Goal: Transaction & Acquisition: Purchase product/service

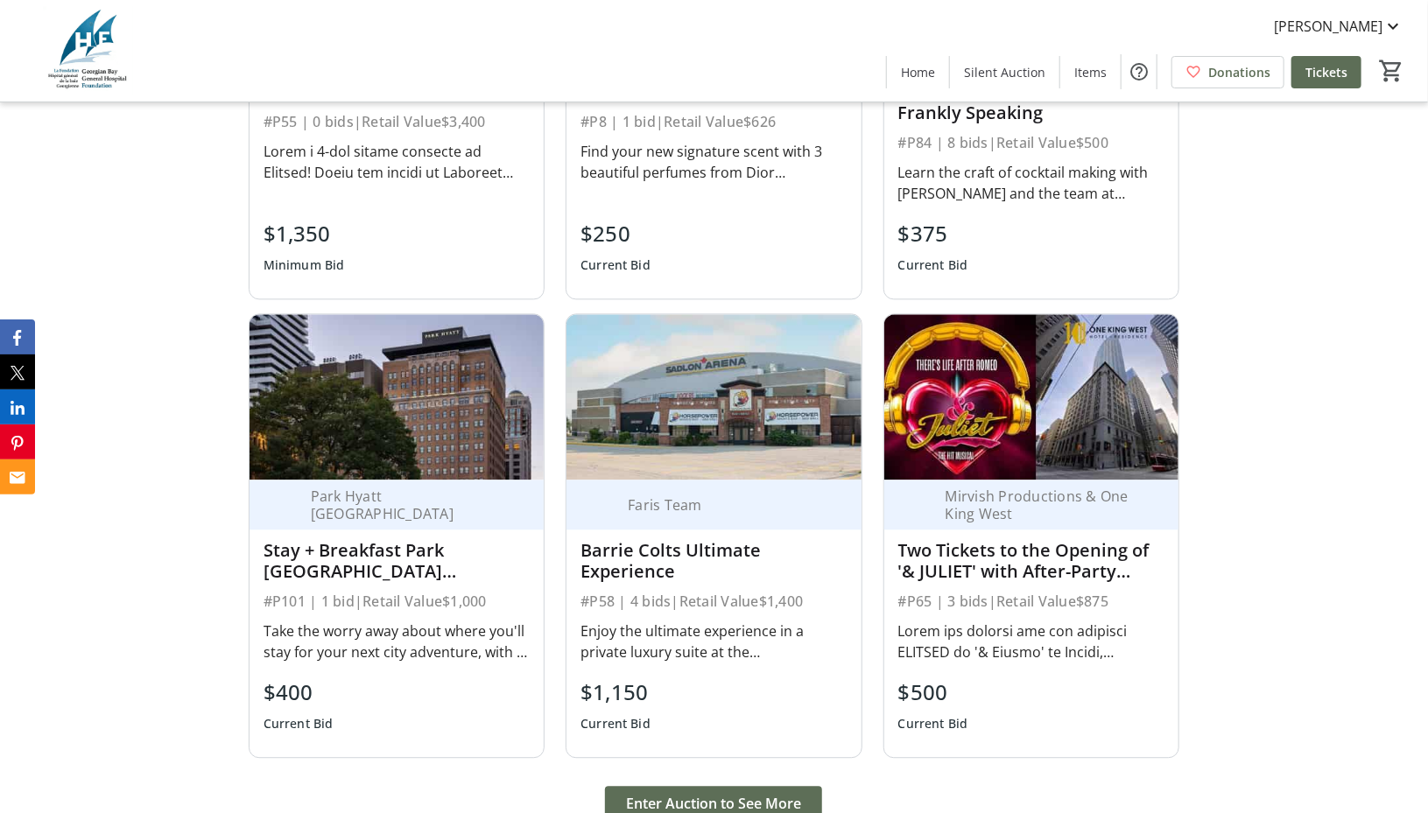
scroll to position [1926, 0]
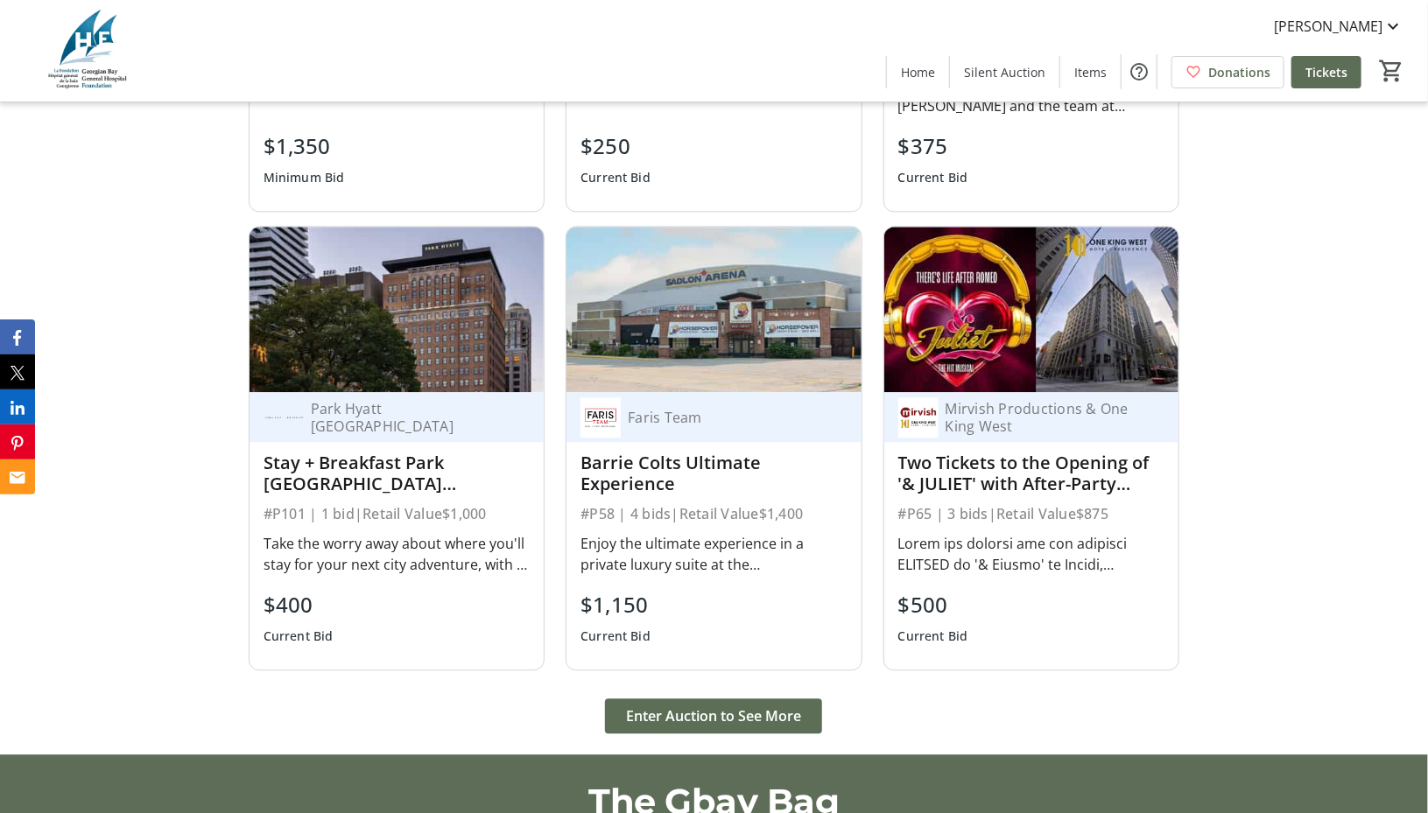
click at [678, 706] on span "Enter Auction to See More" at bounding box center [713, 716] width 175 height 21
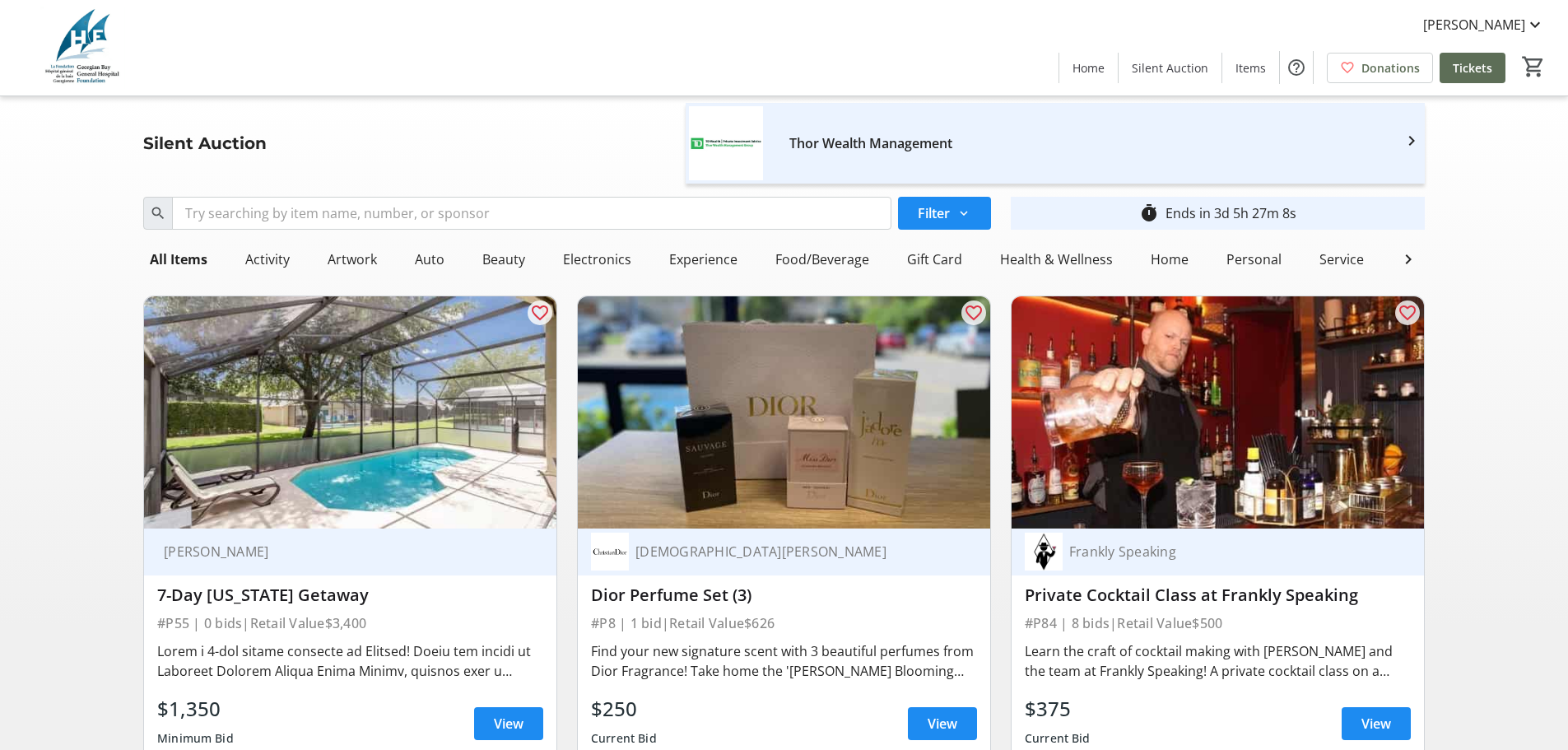
click at [1015, 149] on div "Thor Wealth Management" at bounding box center [1082, 143] width 586 height 26
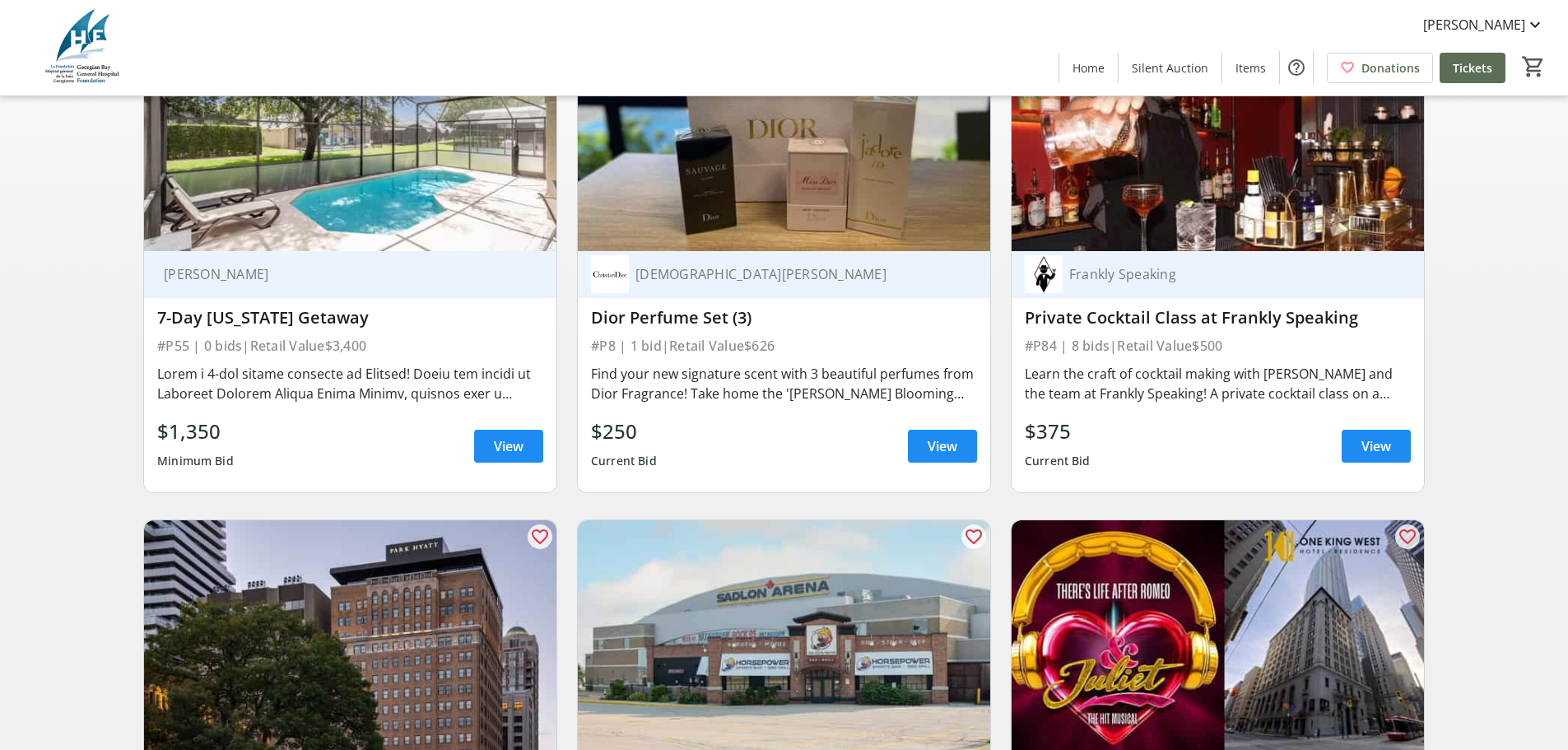
scroll to position [576, 0]
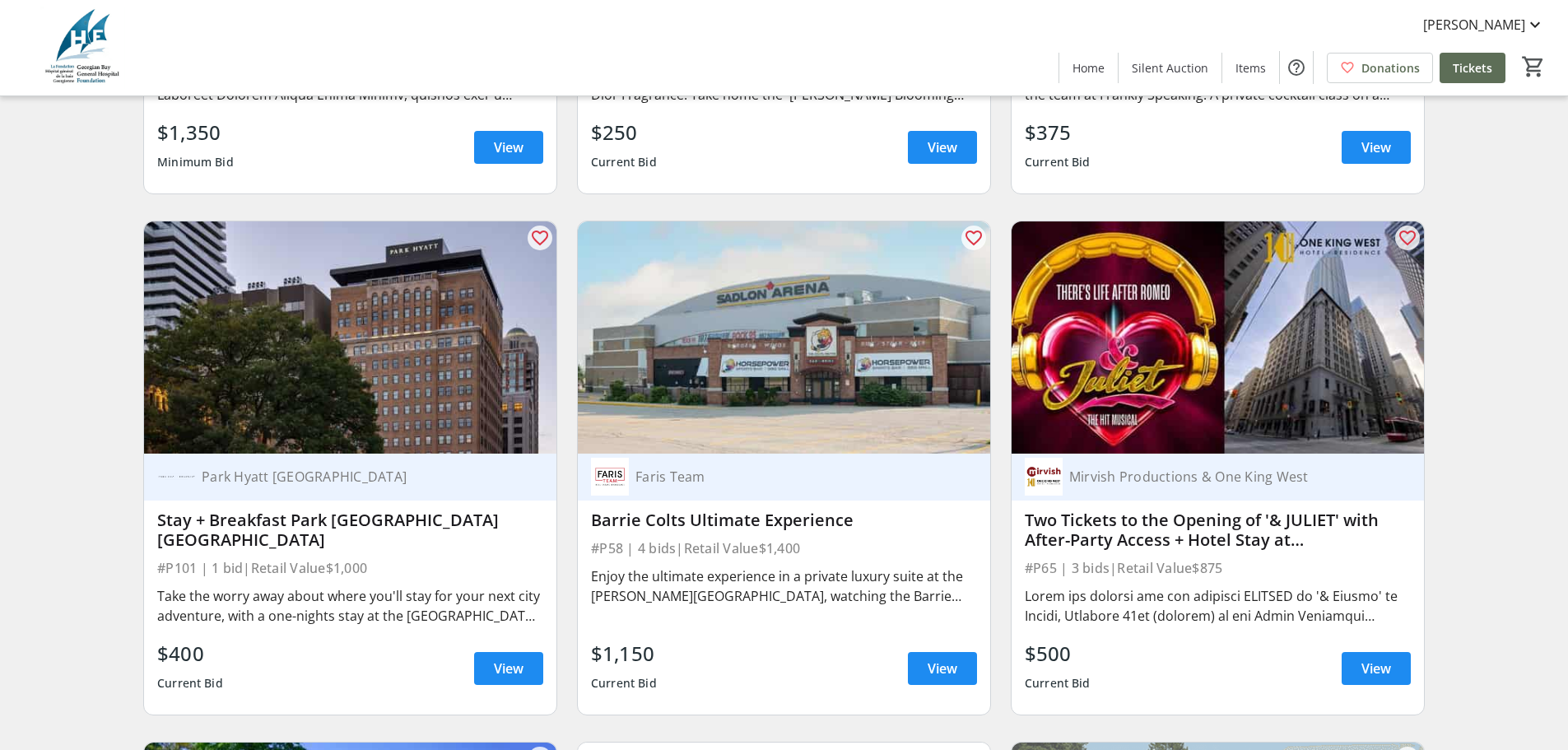
click at [502, 678] on span "View" at bounding box center [509, 667] width 30 height 20
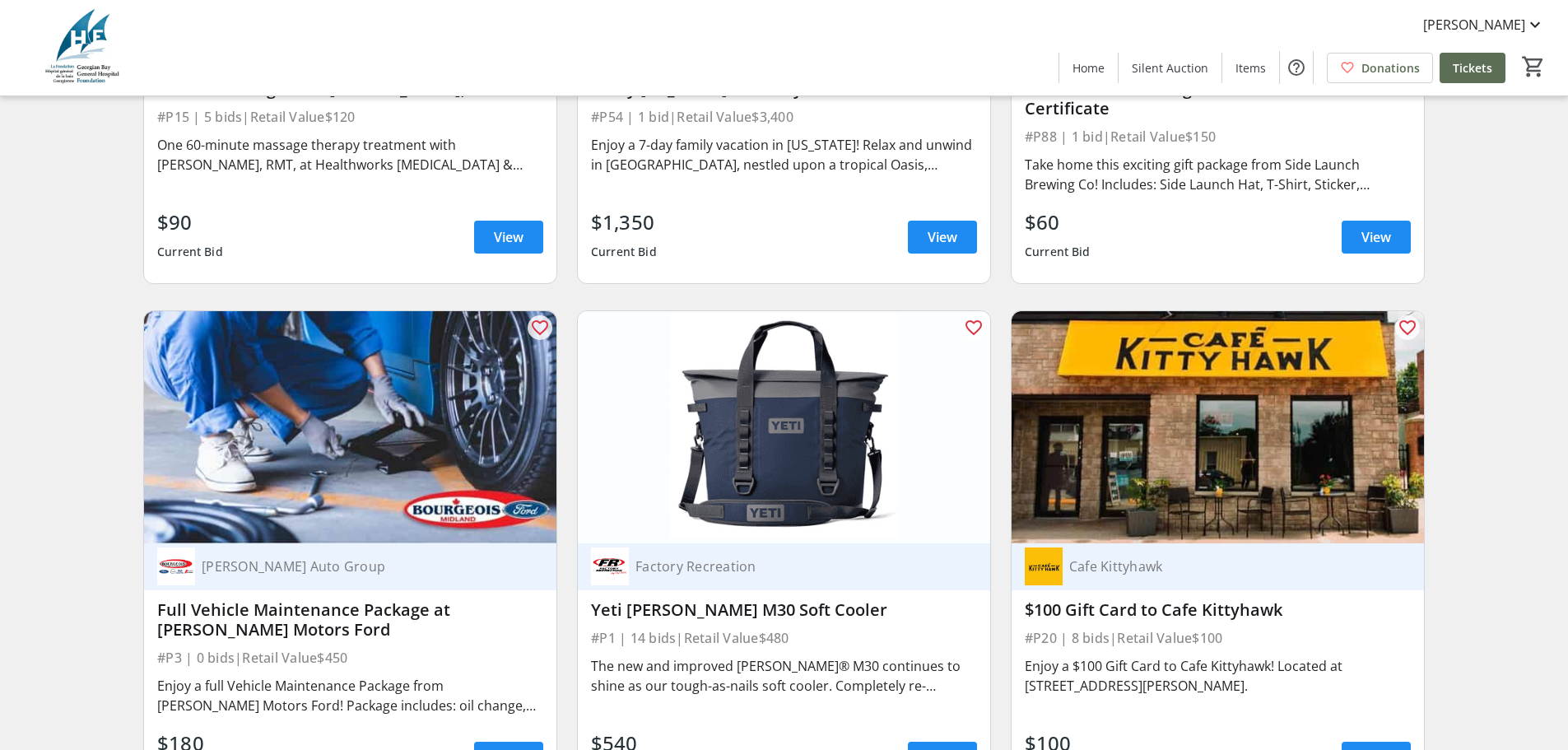
scroll to position [4115, 0]
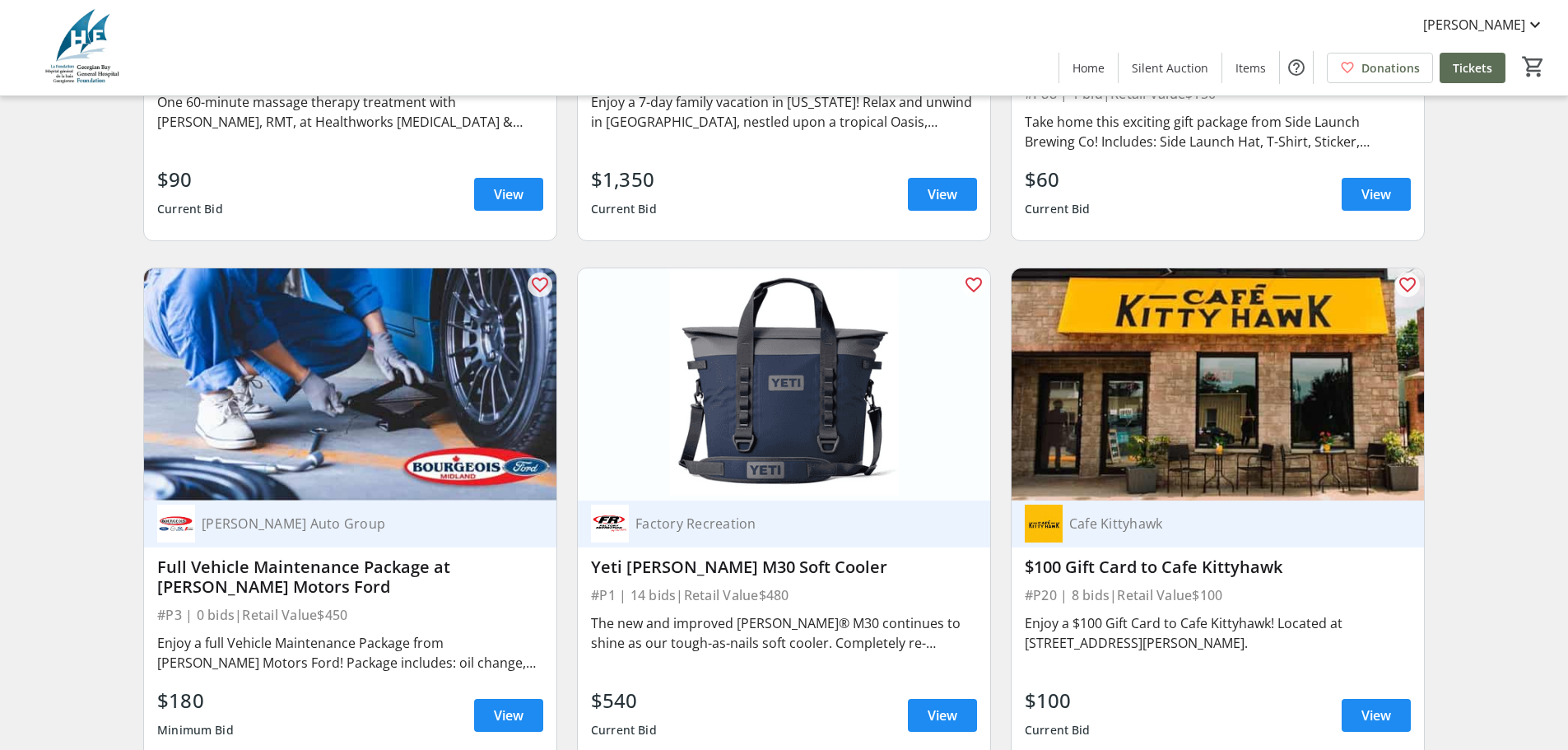
click at [949, 708] on span "View" at bounding box center [943, 714] width 30 height 20
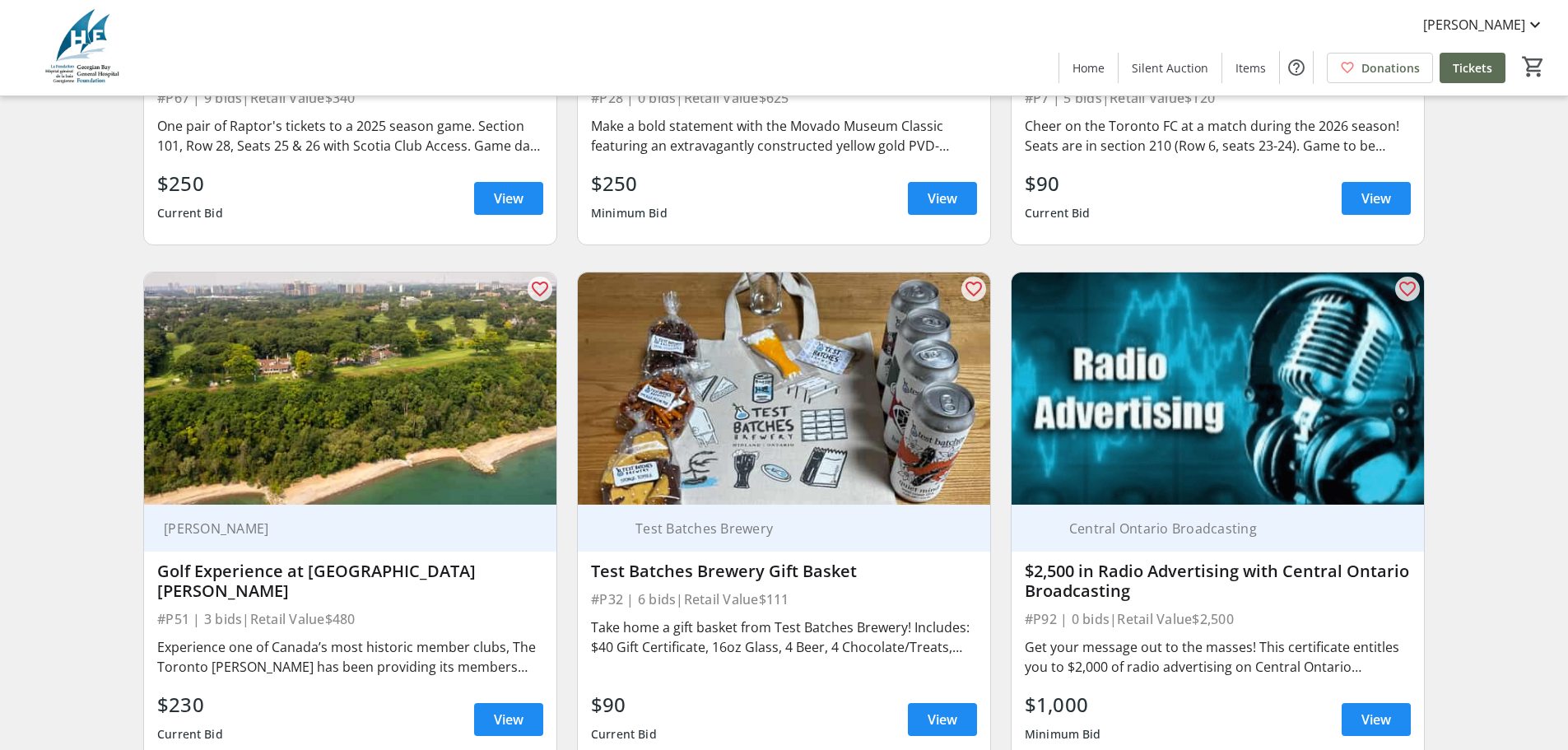
scroll to position [5678, 0]
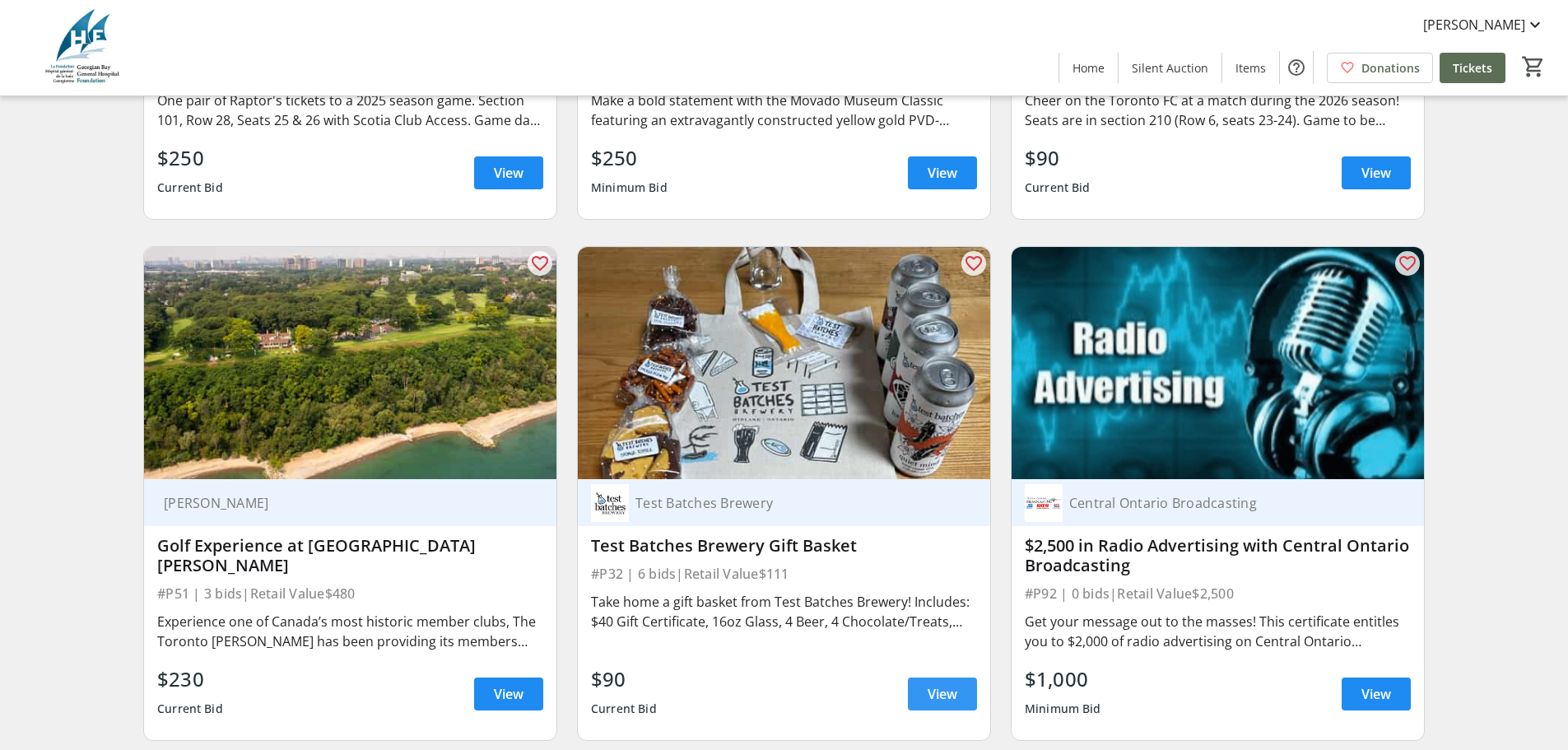
click at [928, 684] on span "View" at bounding box center [943, 694] width 30 height 20
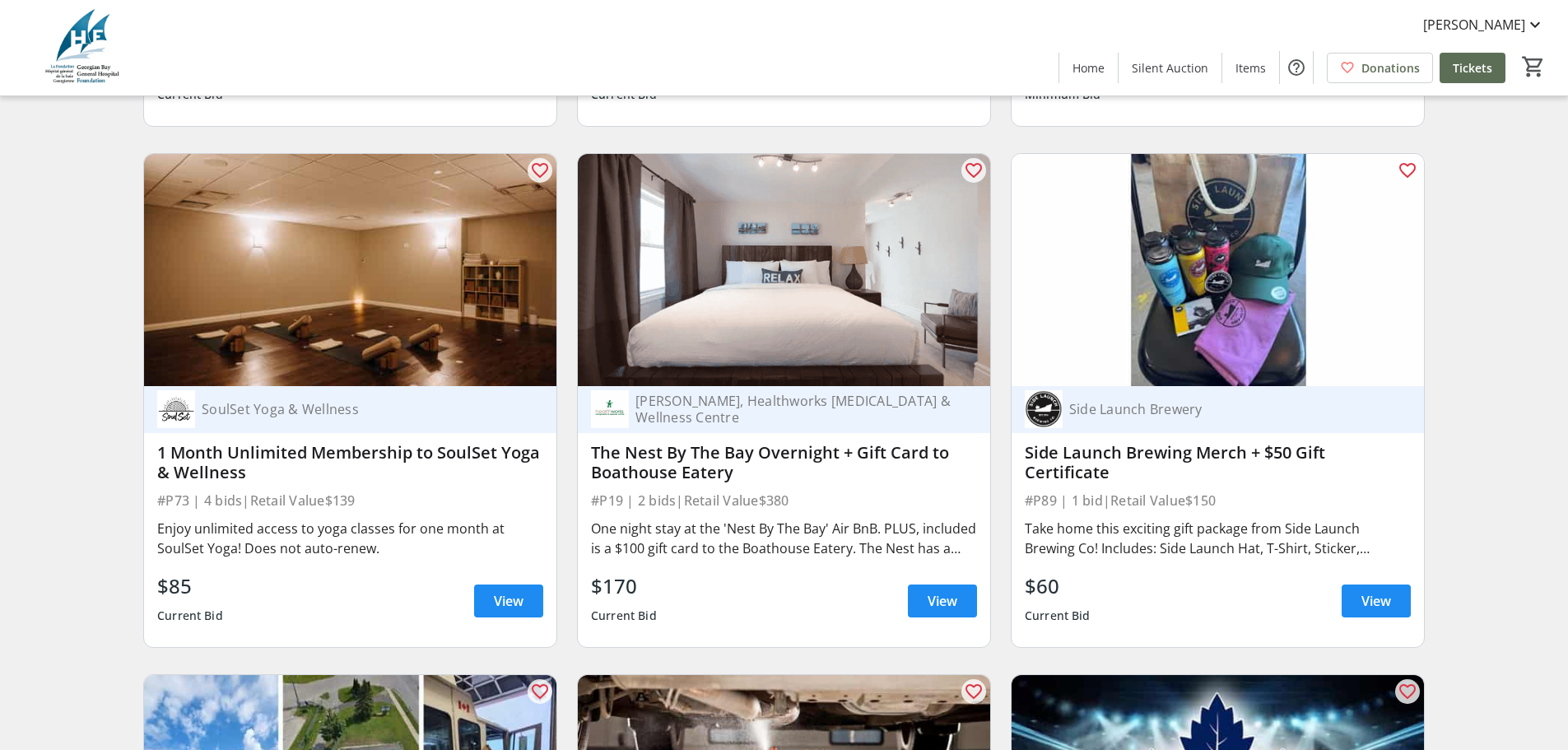
scroll to position [6336, 0]
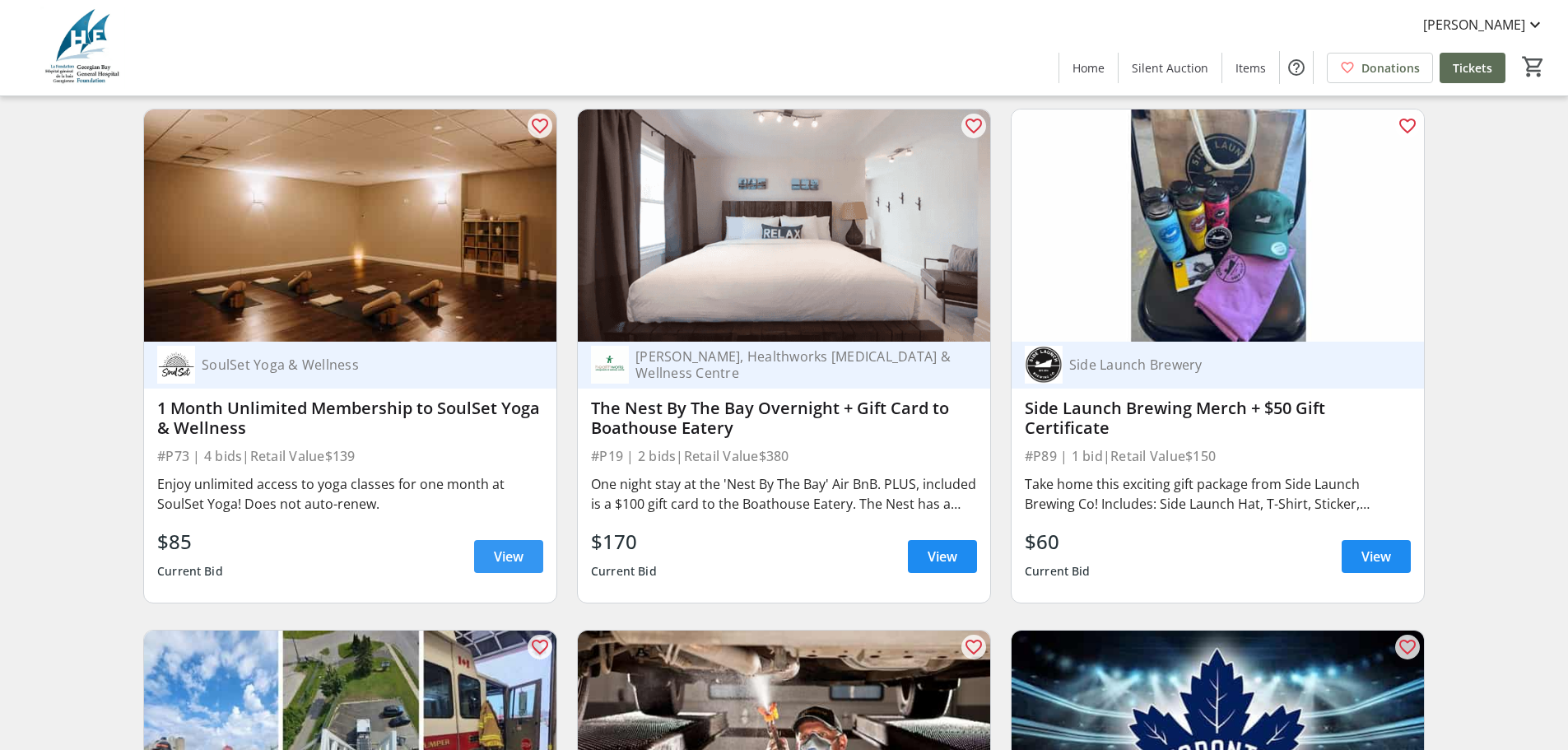
click at [516, 546] on span "View" at bounding box center [509, 555] width 30 height 20
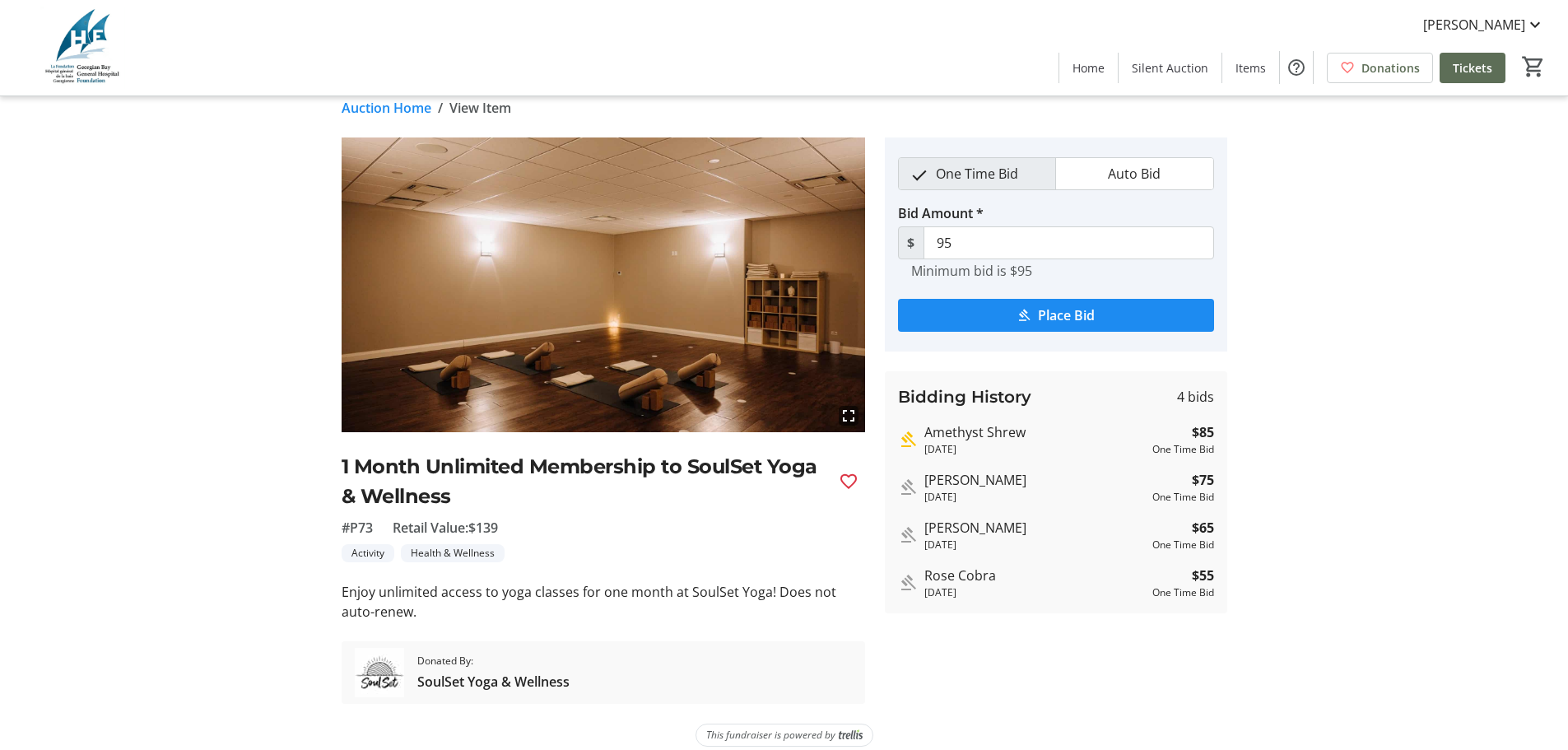
scroll to position [35, 0]
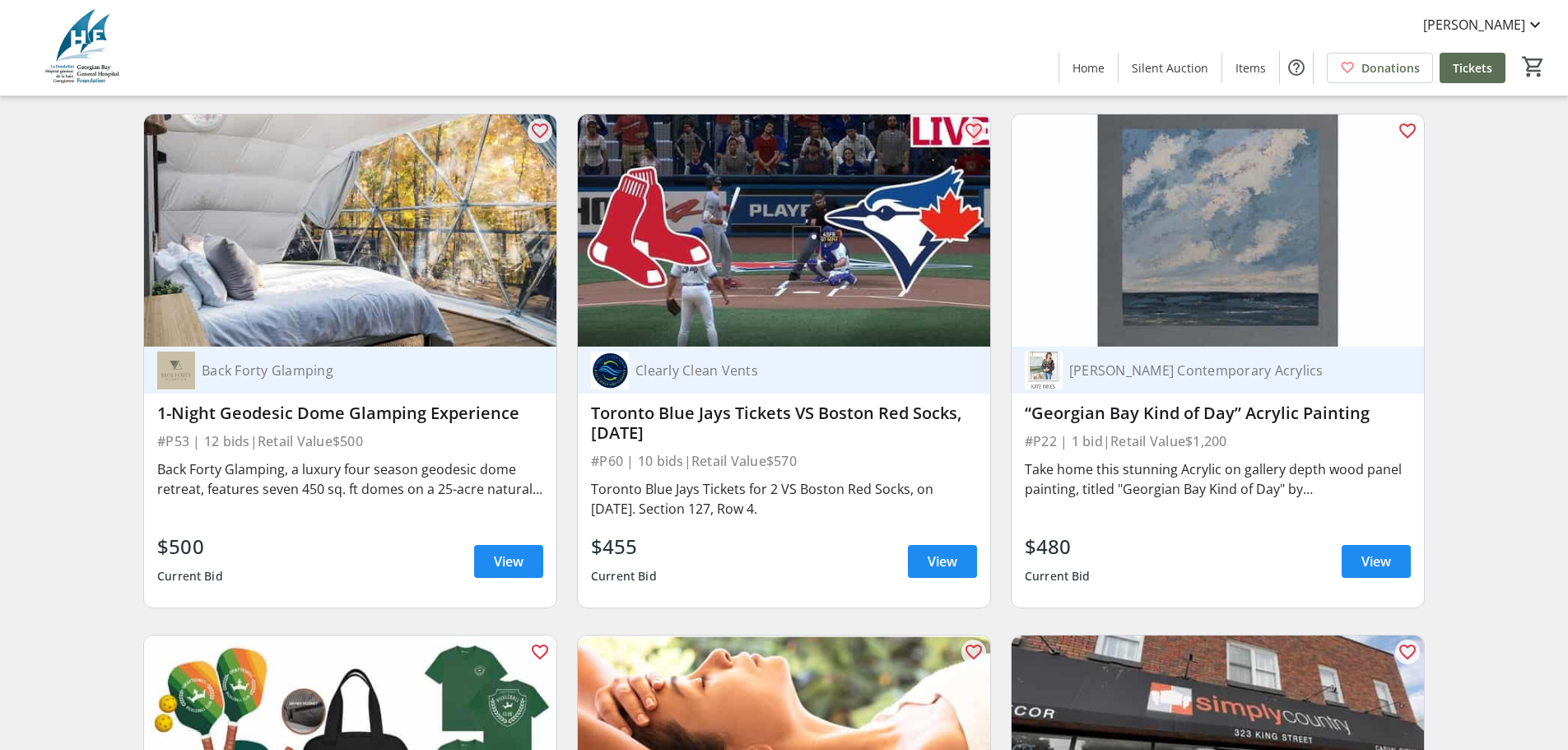
scroll to position [7899, 0]
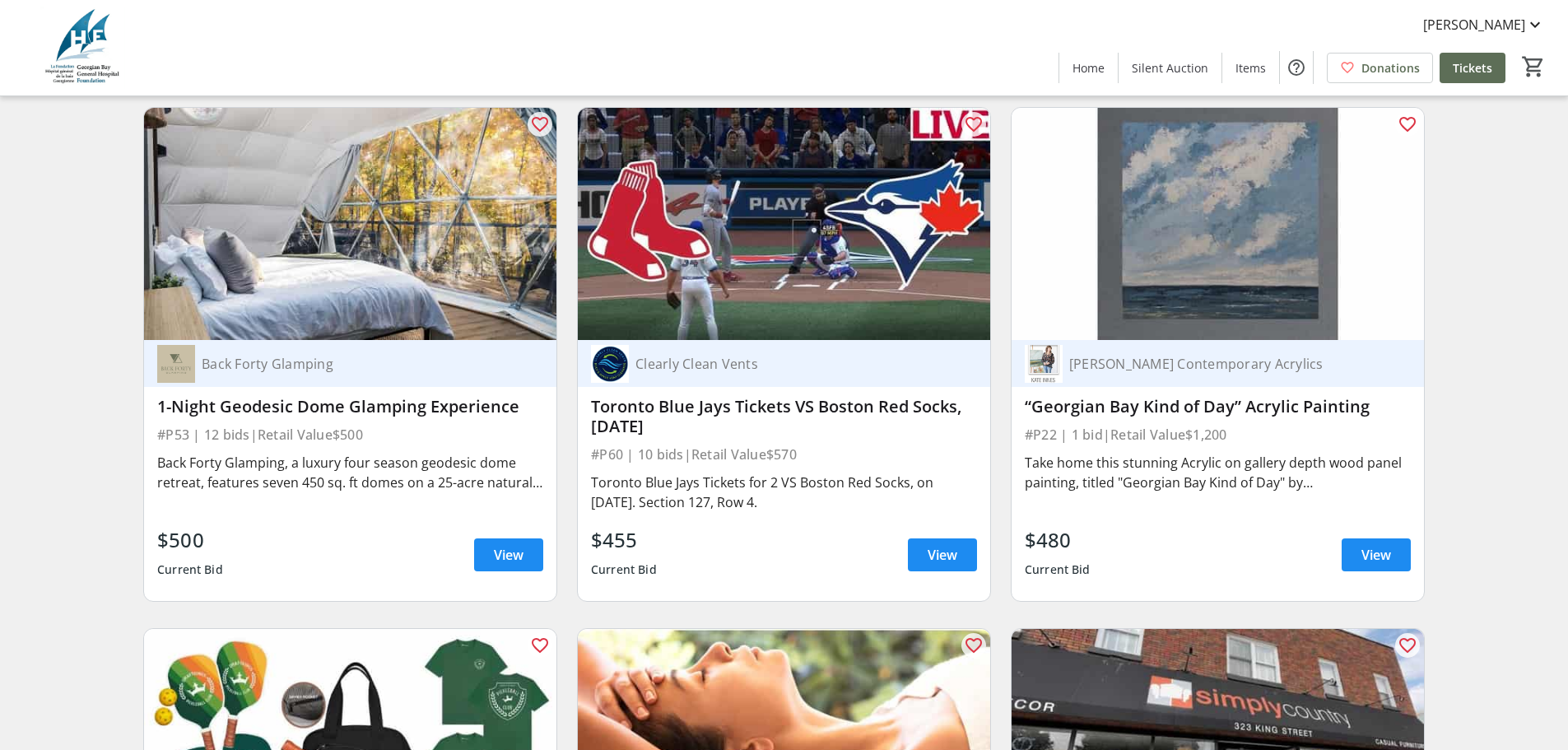
click at [1354, 545] on span "View" at bounding box center [1376, 555] width 30 height 20
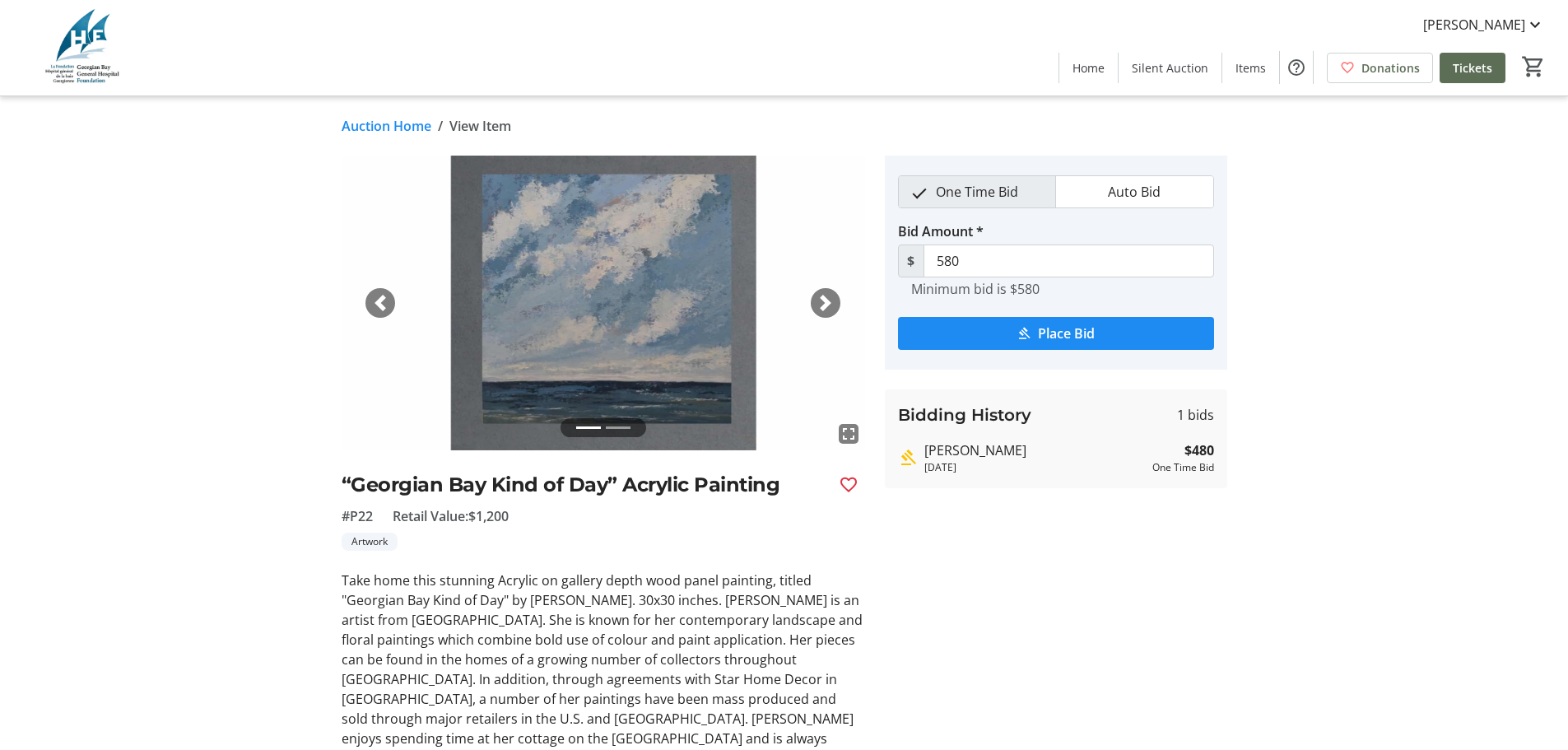
click at [829, 306] on span "button" at bounding box center [825, 303] width 17 height 17
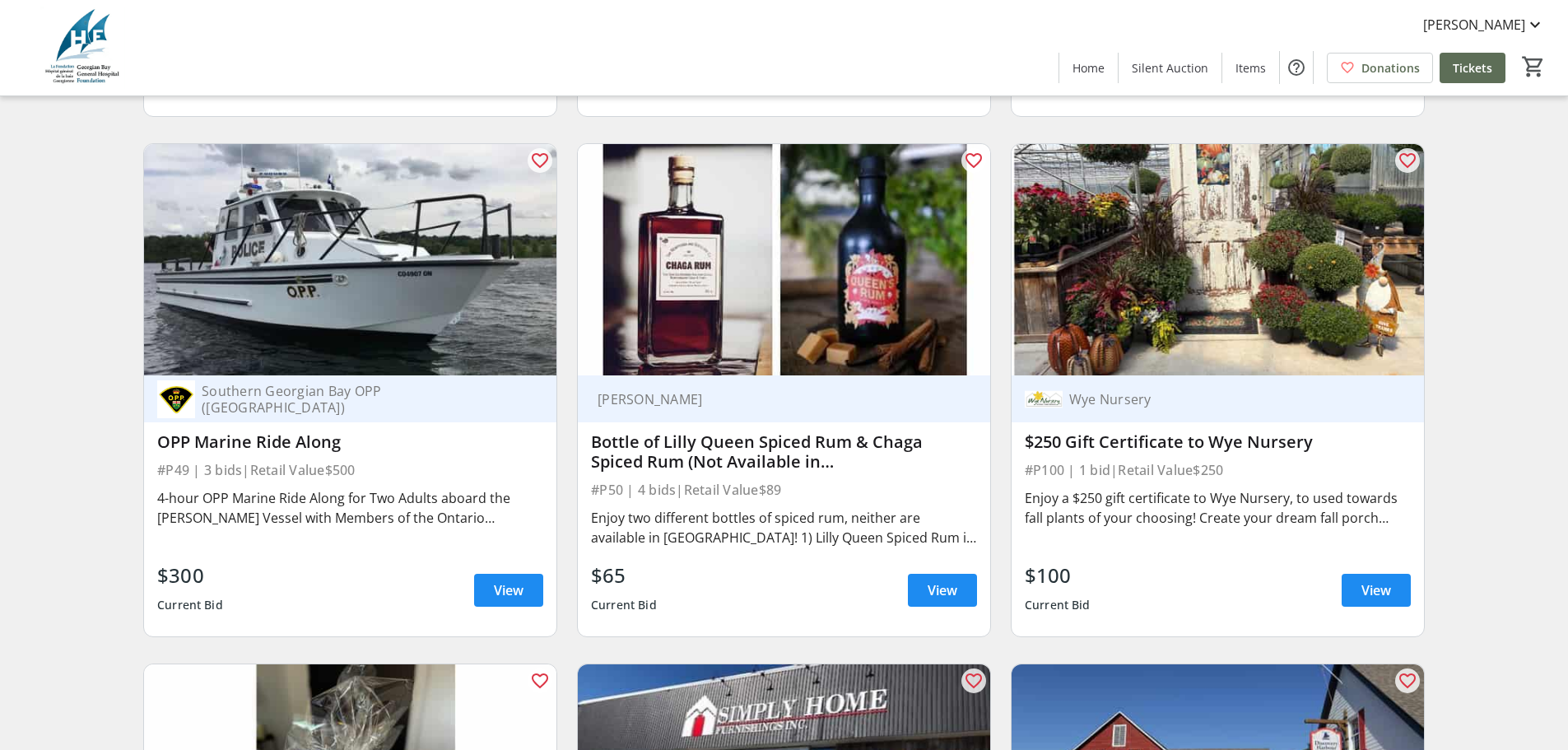
scroll to position [11931, 0]
click at [1354, 570] on span at bounding box center [1376, 589] width 70 height 39
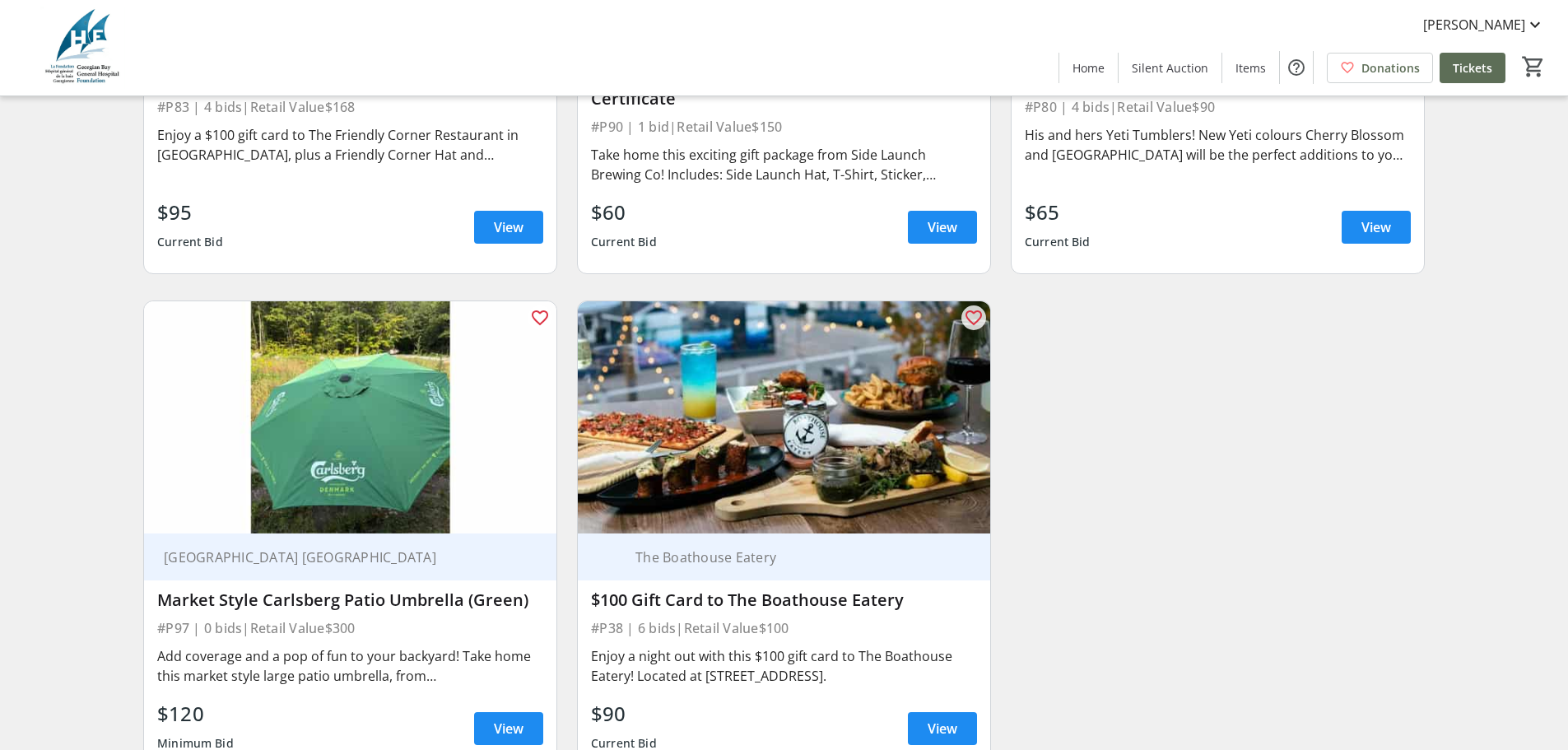
scroll to position [16909, 0]
